Goal: Browse casually

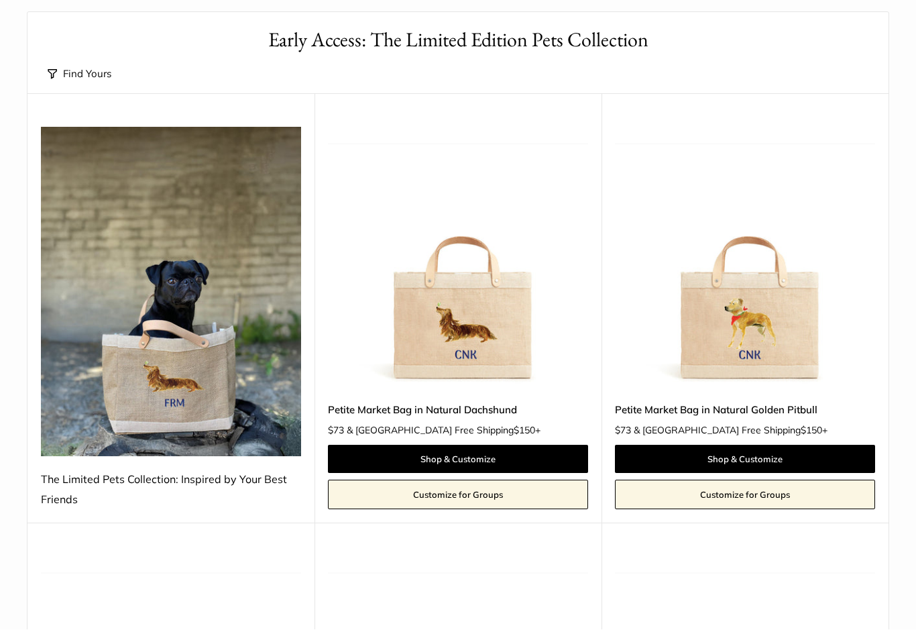
scroll to position [97, 0]
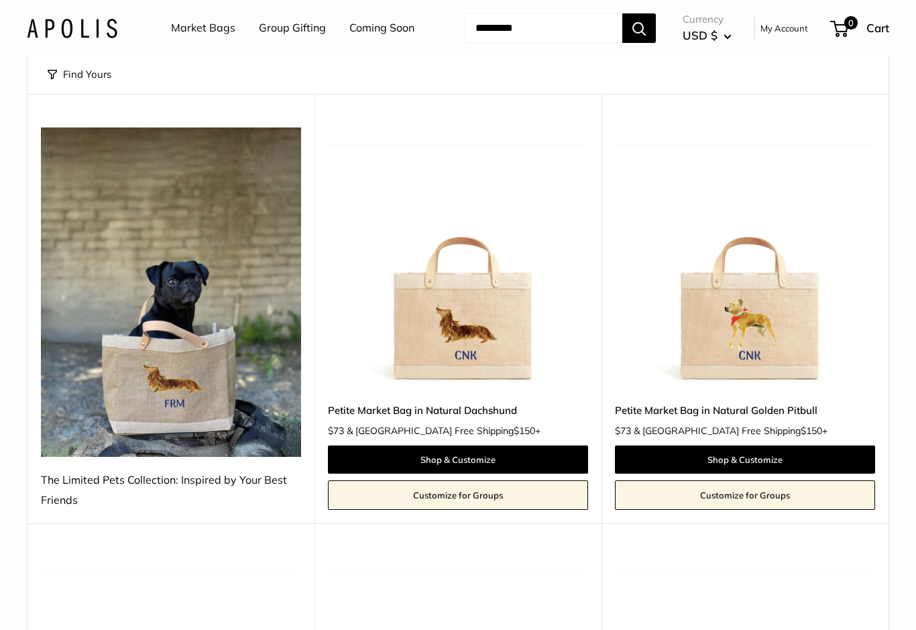
click at [778, 346] on img at bounding box center [745, 257] width 260 height 260
click at [488, 357] on img at bounding box center [458, 257] width 260 height 260
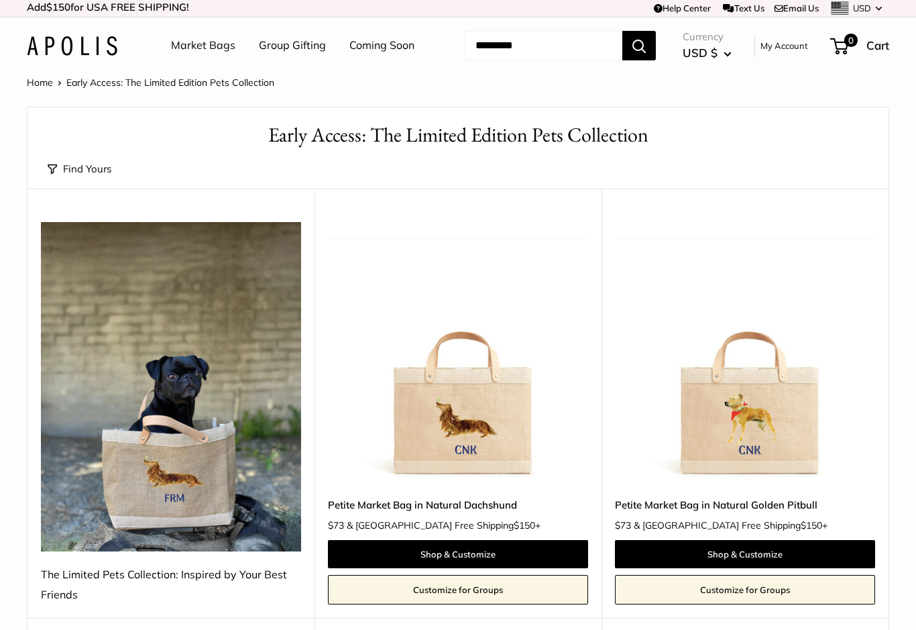
scroll to position [0, 0]
